Goal: Communication & Community: Answer question/provide support

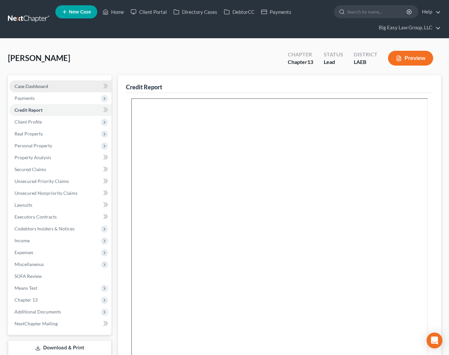
click at [33, 90] on link "Case Dashboard" at bounding box center [60, 87] width 102 height 12
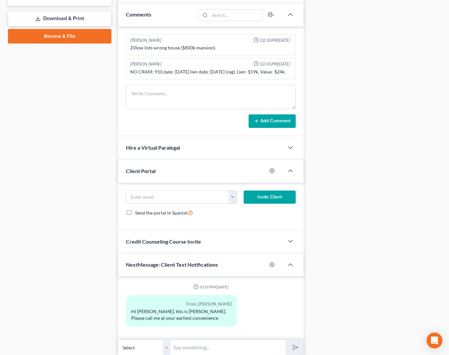
scroll to position [355, 0]
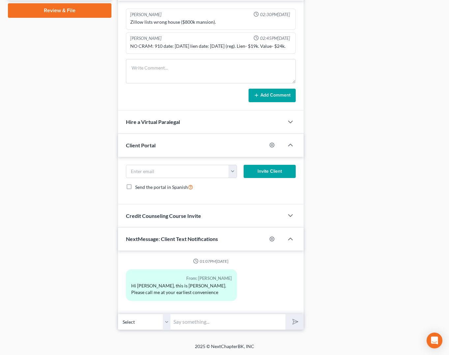
drag, startPoint x: 214, startPoint y: 319, endPoint x: 237, endPoint y: 314, distance: 22.9
click at [214, 319] on input "text" at bounding box center [228, 322] width 115 height 16
type input "Good Morning - This is Jenny - are you able to come for a signing appointment s…"
click at [286, 314] on button "submit" at bounding box center [295, 322] width 18 height 16
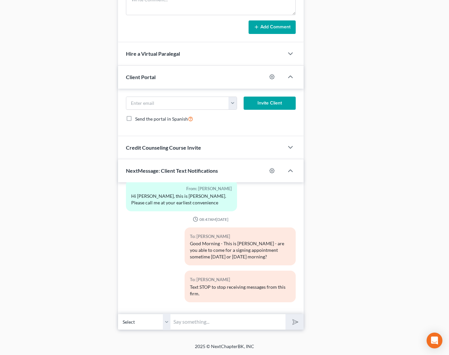
scroll to position [21, 0]
click at [228, 327] on input "text" at bounding box center [228, 322] width 115 height 16
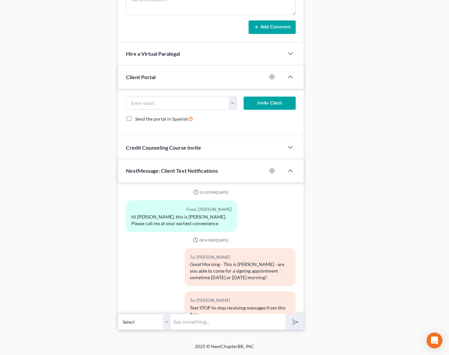
scroll to position [22, 0]
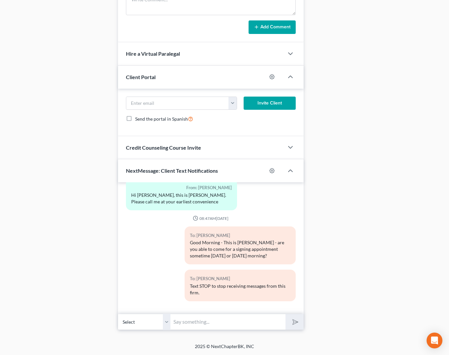
click at [220, 319] on input "text" at bounding box center [228, 322] width 115 height 16
type input "I am available all day today or tomorrow AM"
click at [286, 314] on button "submit" at bounding box center [295, 322] width 18 height 16
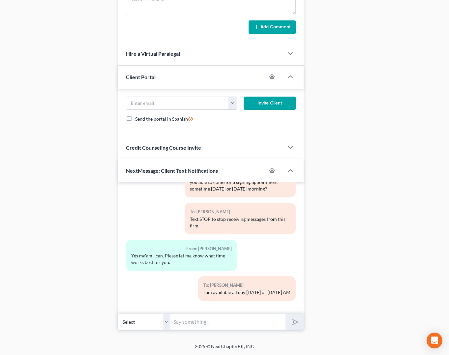
click at [220, 325] on input "text" at bounding box center [228, 322] width 115 height 16
type input "I do need to get your most recent check stubs - since the end of June through n…"
click at [286, 314] on button "submit" at bounding box center [295, 322] width 18 height 16
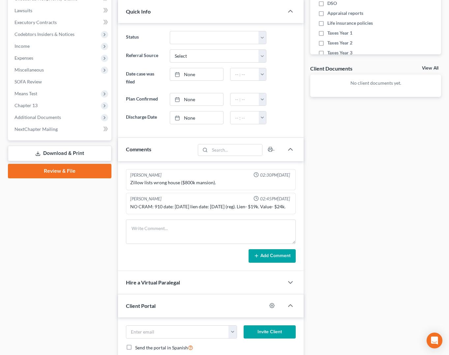
scroll to position [0, 0]
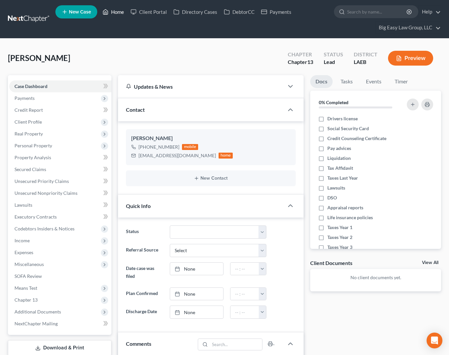
click at [117, 16] on link "Home" at bounding box center [113, 12] width 28 height 12
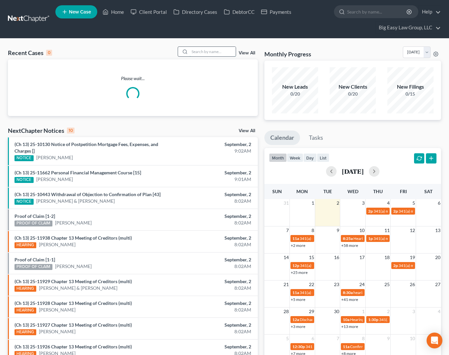
click at [224, 53] on input "search" at bounding box center [213, 52] width 46 height 10
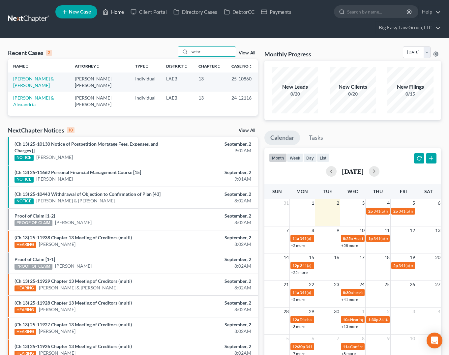
click at [115, 12] on link "Home" at bounding box center [113, 12] width 28 height 12
drag, startPoint x: 223, startPoint y: 49, endPoint x: 148, endPoint y: 37, distance: 75.7
click at [149, 37] on div "Home New Case Client Portal Directory Cases DebtorCC Payments Big Easy Law Grou…" at bounding box center [224, 196] width 449 height 393
type input "\"
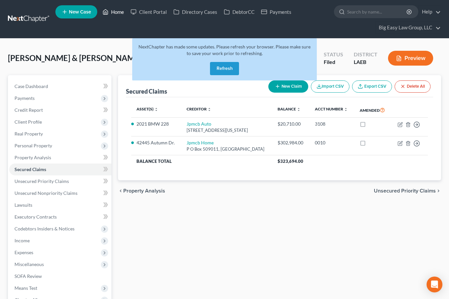
click at [124, 12] on link "Home" at bounding box center [113, 12] width 28 height 12
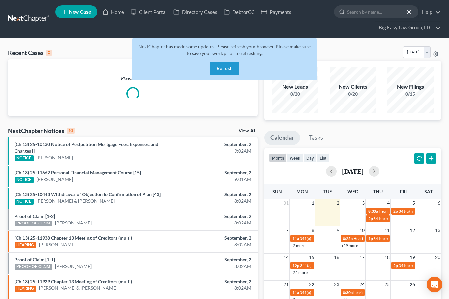
click at [227, 67] on button "Refresh" at bounding box center [224, 68] width 29 height 13
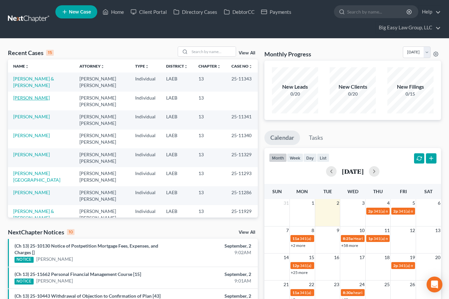
click at [32, 96] on link "[PERSON_NAME]" at bounding box center [31, 98] width 37 height 6
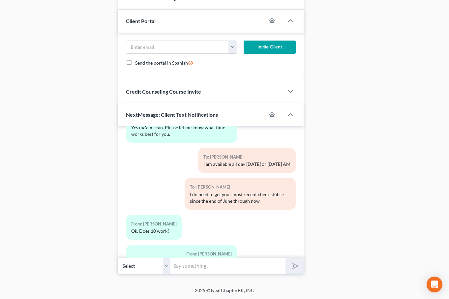
scroll to position [193, 0]
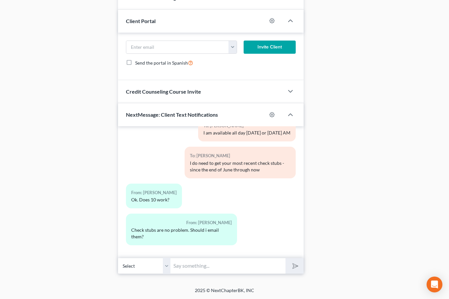
click at [225, 268] on input "text" at bounding box center [228, 266] width 115 height 16
type input "10 is fine - at my metairie office"
click at [286, 258] on button "submit" at bounding box center [295, 266] width 18 height 16
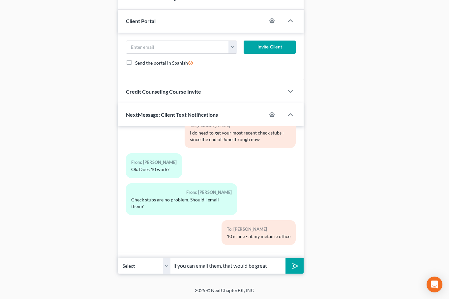
type input "if you can email them, that would be great"
click at [286, 258] on button "submit" at bounding box center [295, 266] width 18 height 16
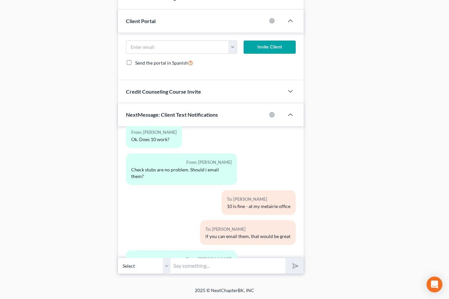
scroll to position [290, 0]
